Goal: Task Accomplishment & Management: Manage account settings

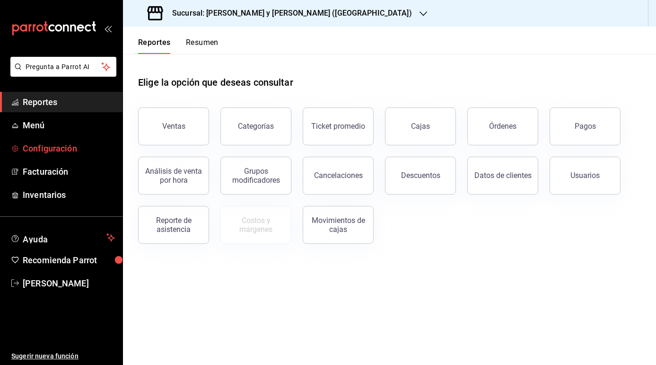
click at [57, 148] on span "Configuración" at bounding box center [69, 148] width 92 height 13
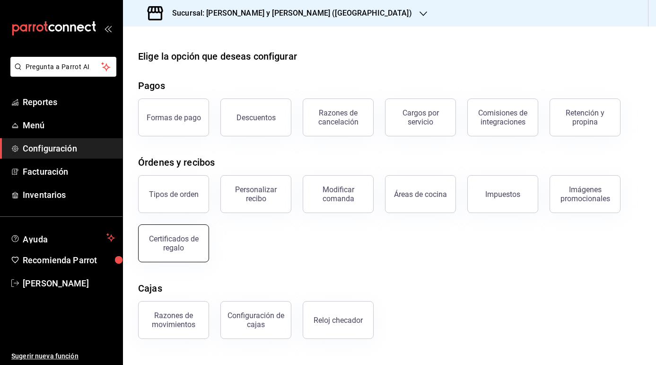
click at [177, 244] on div "Certificados de regalo" at bounding box center [173, 243] width 59 height 18
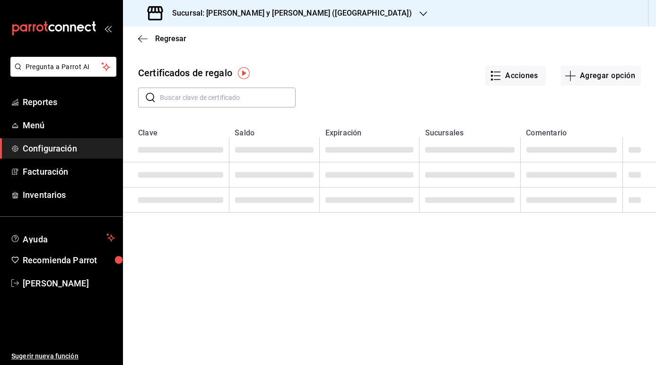
click at [227, 99] on input "text" at bounding box center [228, 97] width 136 height 19
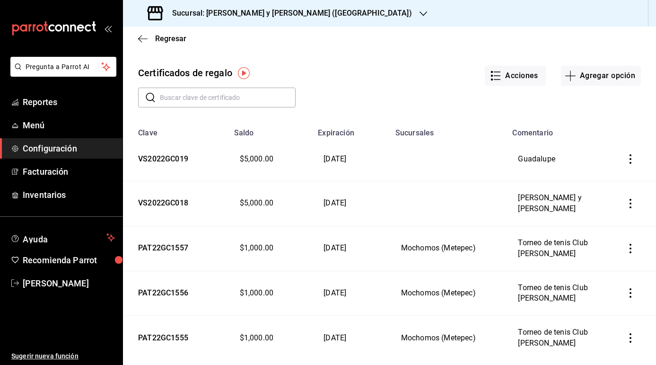
paste input "CO21GC91742"
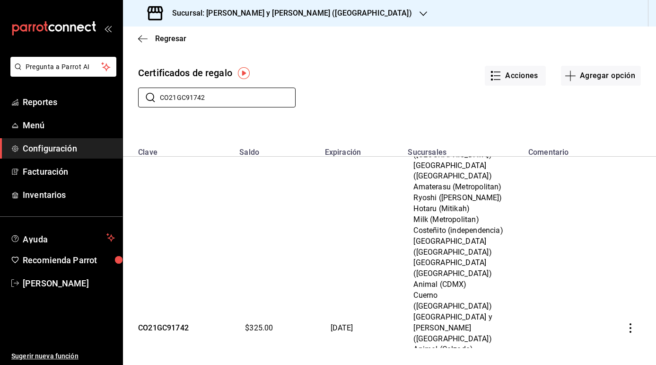
scroll to position [238, 0]
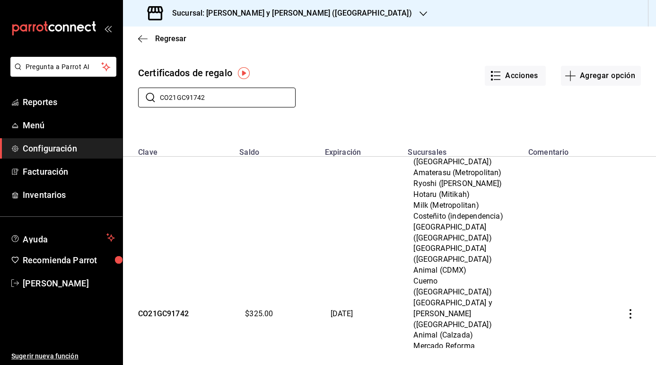
type input "CO21GC91742"
click at [630, 309] on icon "button" at bounding box center [630, 313] width 2 height 9
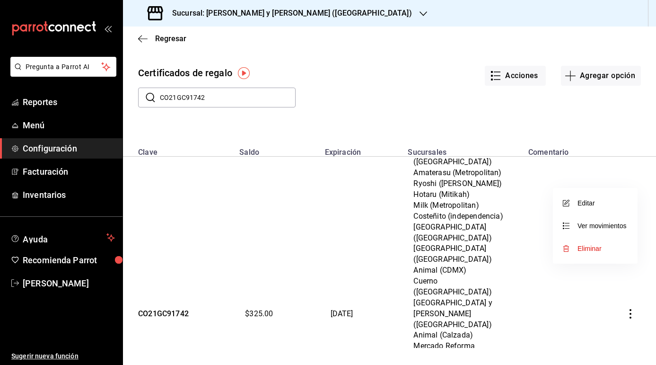
click at [573, 207] on li "Editar" at bounding box center [595, 203] width 85 height 23
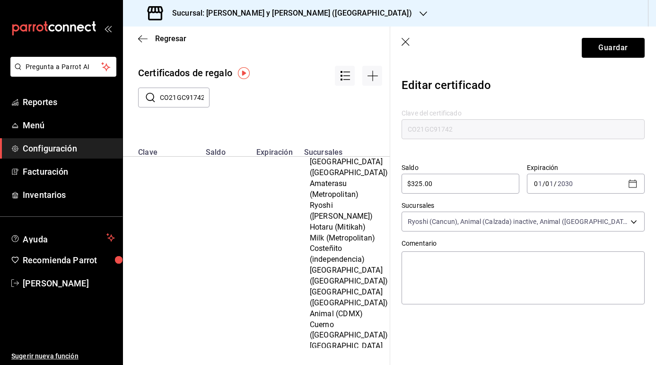
drag, startPoint x: 435, startPoint y: 183, endPoint x: 380, endPoint y: 183, distance: 54.9
click at [380, 183] on div "Regresar Certificados de regalo ​ CO21GC91742 ​ Clave Saldo Expiración Sucursal…" at bounding box center [389, 195] width 533 height 338
type input "$27,000"
click at [605, 57] on button "Guardar" at bounding box center [613, 48] width 63 height 20
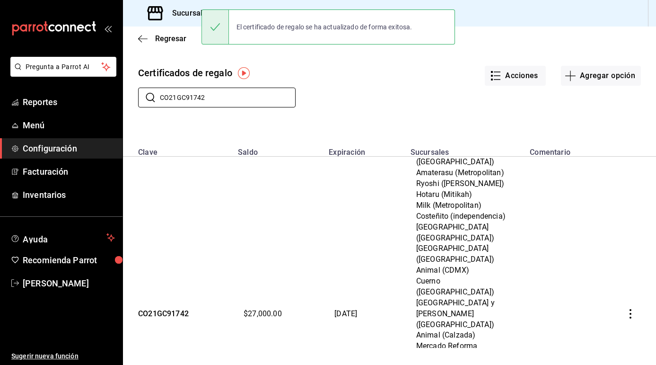
drag, startPoint x: 203, startPoint y: 96, endPoint x: 122, endPoint y: 90, distance: 81.1
click at [122, 90] on div "Pregunta a Parrot AI Reportes Menú Configuración Facturación Inventarios Ayuda …" at bounding box center [328, 182] width 656 height 365
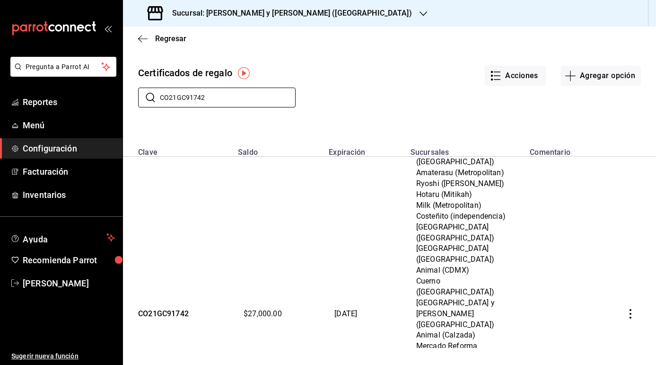
paste input "PAT22GC1558"
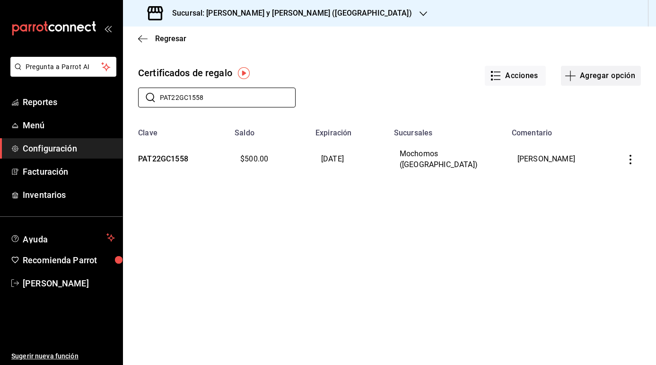
type input "PAT22GC1558"
click at [600, 75] on button "Agregar opción" at bounding box center [601, 76] width 80 height 20
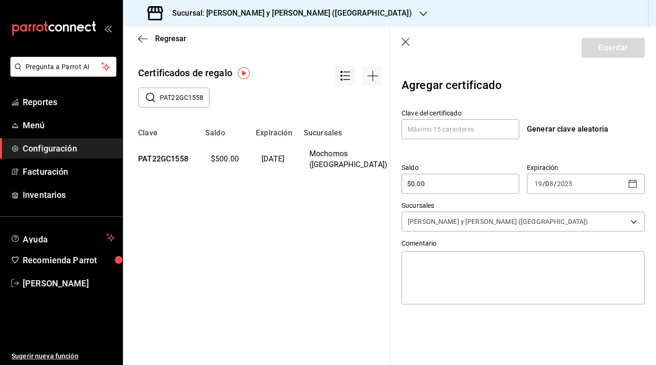
click at [407, 39] on icon "button" at bounding box center [405, 42] width 9 height 9
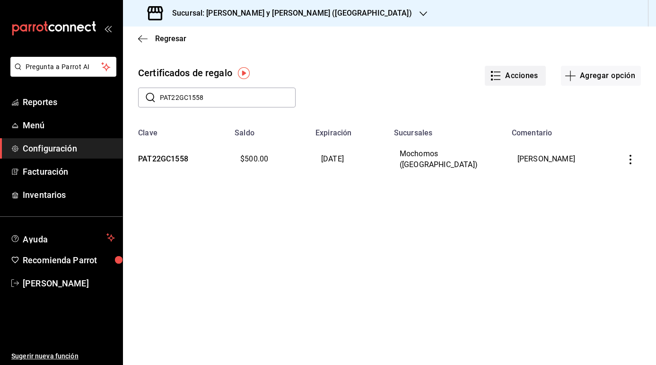
click at [513, 79] on button "Acciones" at bounding box center [515, 76] width 61 height 20
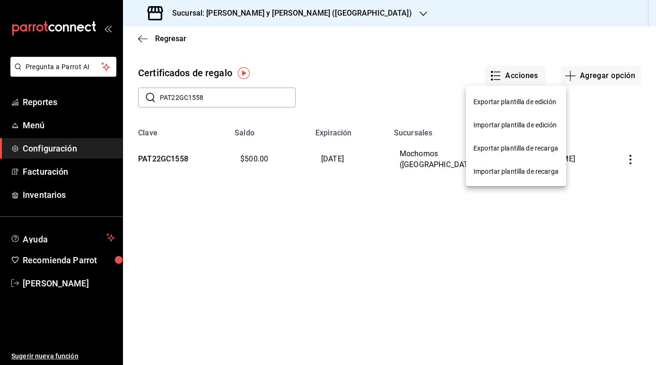
click at [503, 127] on div "Importar plantilla de edición" at bounding box center [514, 125] width 83 height 10
click at [0, 0] on input "Importar plantilla de edición" at bounding box center [0, 0] width 0 height 0
click at [515, 172] on div "Importar plantilla de recarga" at bounding box center [515, 171] width 85 height 10
click at [0, 0] on input "Importar plantilla de recarga" at bounding box center [0, 0] width 0 height 0
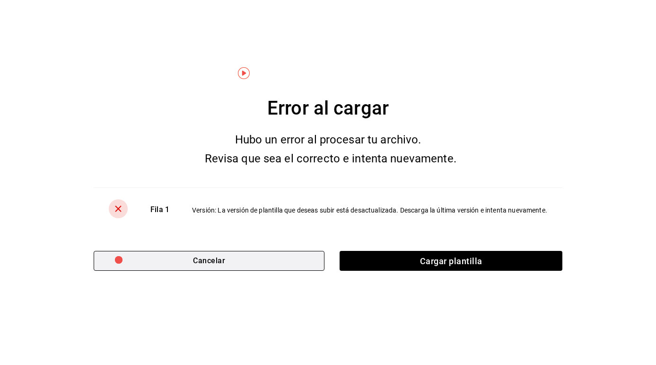
click at [228, 262] on button "Cancelar" at bounding box center [209, 261] width 231 height 20
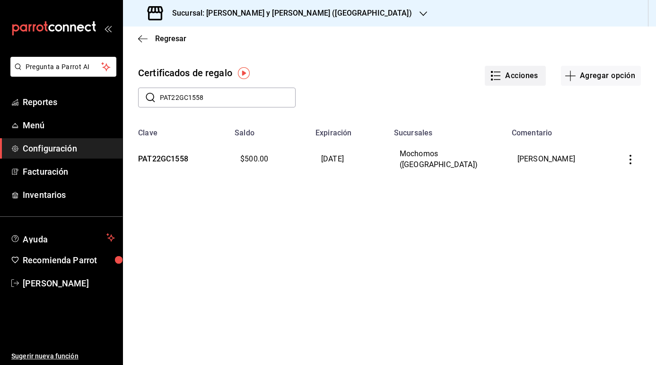
click at [504, 73] on button "Acciones" at bounding box center [515, 76] width 61 height 20
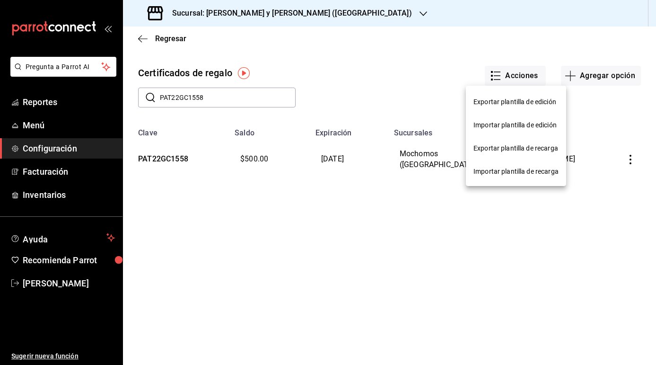
click at [519, 147] on span "Exportar plantilla de recarga" at bounding box center [515, 148] width 85 height 10
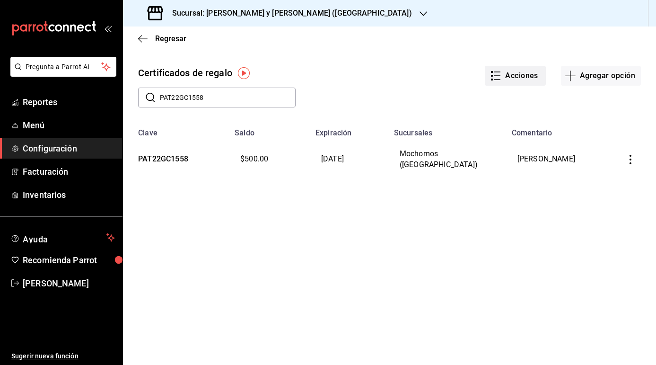
click at [501, 74] on icon "button" at bounding box center [495, 75] width 11 height 11
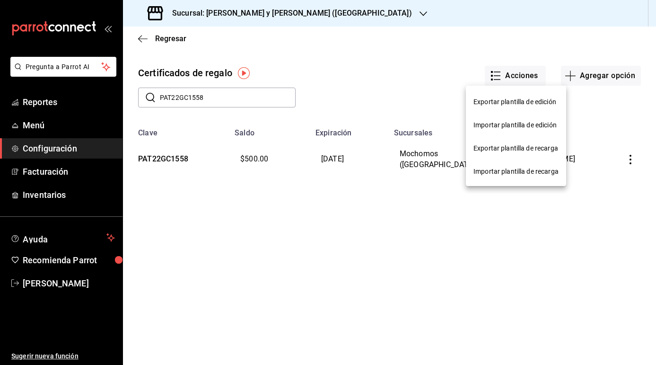
click at [511, 175] on div "Importar plantilla de recarga" at bounding box center [515, 171] width 85 height 10
click at [0, 0] on input "Importar plantilla de recarga" at bounding box center [0, 0] width 0 height 0
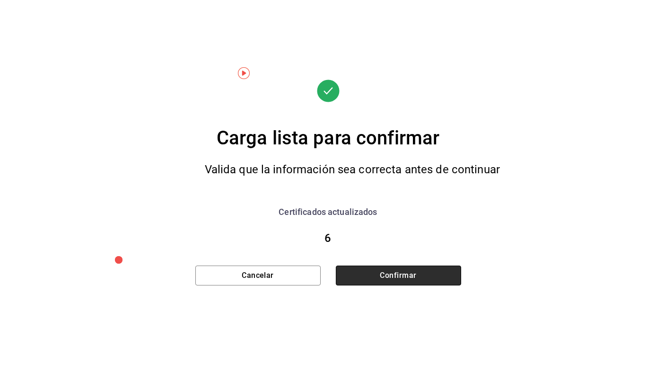
click at [393, 274] on button "Confirmar" at bounding box center [398, 275] width 125 height 20
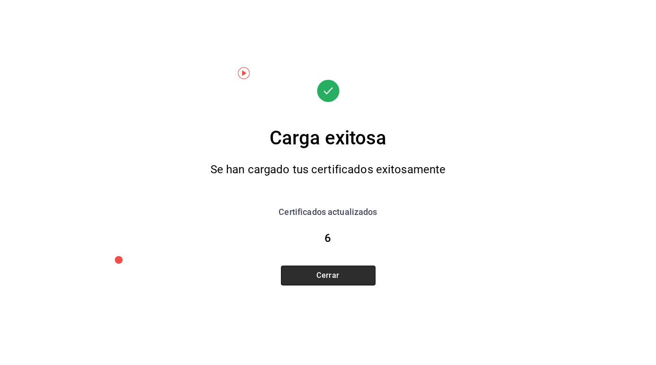
click at [330, 279] on button "Cerrar" at bounding box center [328, 275] width 95 height 20
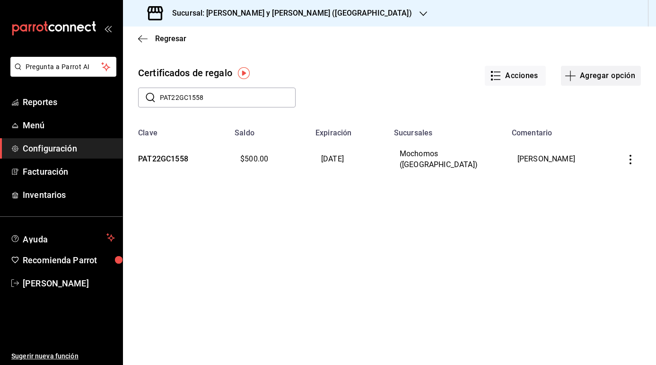
click at [599, 73] on button "Agregar opción" at bounding box center [601, 76] width 80 height 20
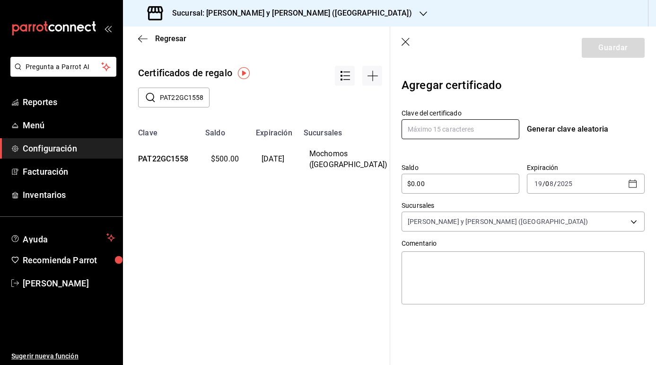
click at [448, 128] on input "text" at bounding box center [460, 129] width 118 height 20
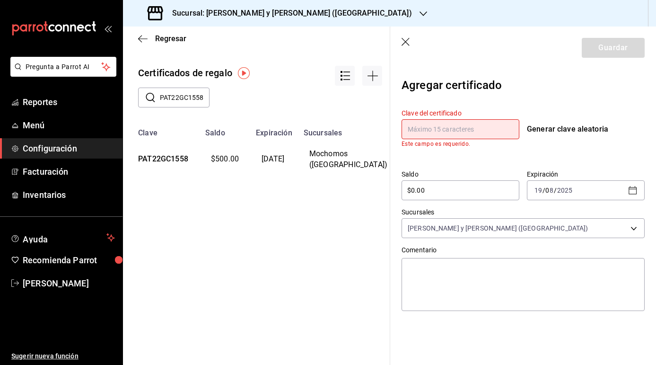
paste input "CO21GC92144"
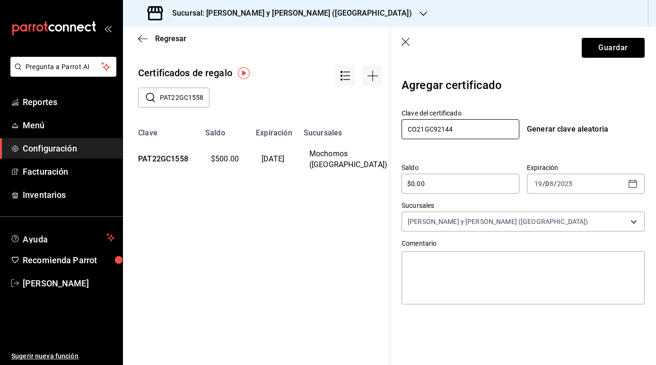
type input "CO21GC92144"
drag, startPoint x: 449, startPoint y: 184, endPoint x: 369, endPoint y: 178, distance: 80.6
click at [369, 178] on div "Regresar Certificados de regalo ​ PAT22GC1558 ​ Clave Saldo Expiración Sucursal…" at bounding box center [389, 195] width 533 height 338
type input "$4,000"
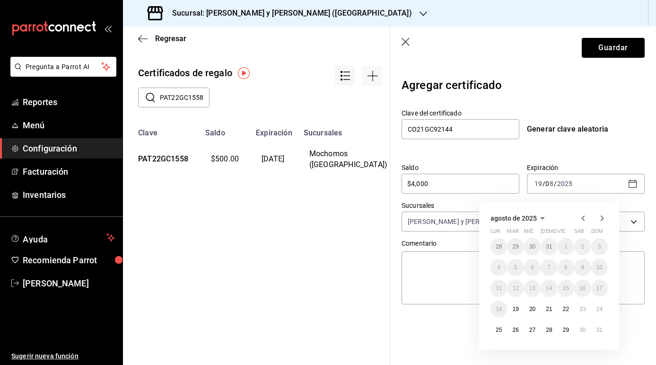
click at [603, 331] on button "31" at bounding box center [599, 329] width 17 height 17
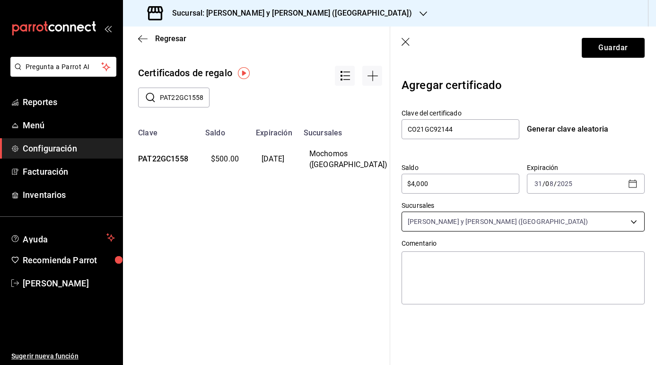
click at [530, 223] on body "Pregunta a Parrot AI Reportes Menú Configuración Facturación Inventarios Ayuda …" at bounding box center [328, 182] width 656 height 365
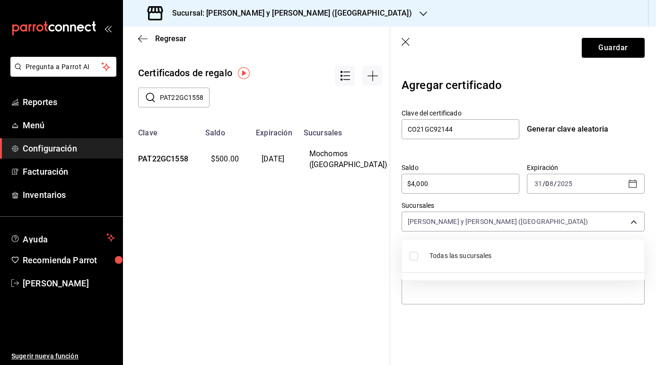
click at [416, 255] on input "checkbox" at bounding box center [414, 256] width 9 height 9
checkbox input "true"
click at [604, 48] on div at bounding box center [328, 182] width 656 height 365
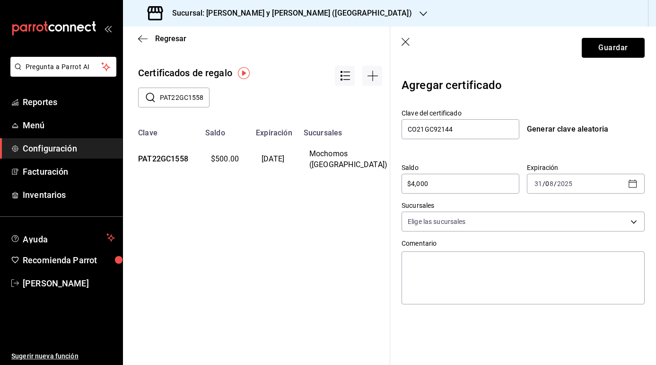
click at [618, 45] on button "Guardar" at bounding box center [613, 48] width 63 height 20
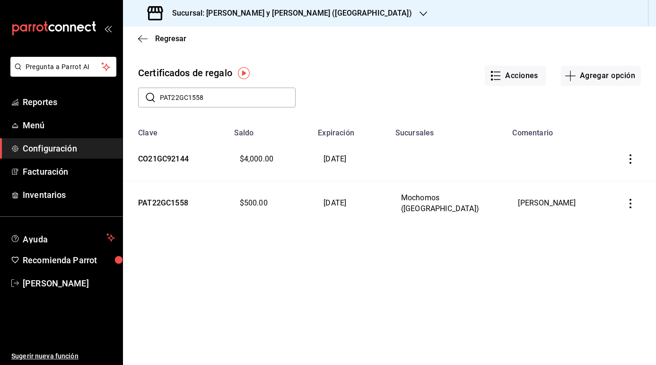
click at [104, 85] on div "Pregunta a Parrot AI Reportes Menú Configuración Facturación Inventarios Ayuda …" at bounding box center [328, 182] width 656 height 365
paste input "CO21GC90332"
type input "CO21GC90332"
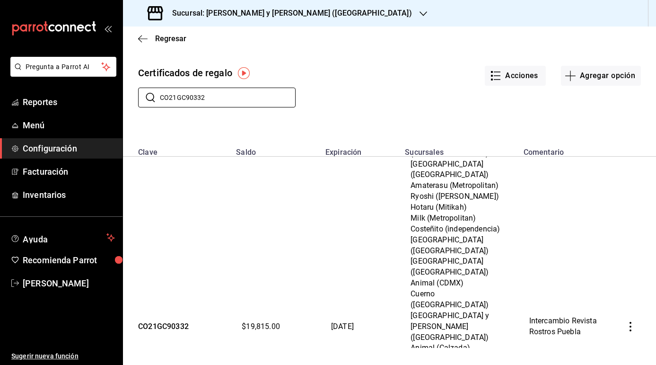
scroll to position [225, 0]
